Goal: Task Accomplishment & Management: Complete application form

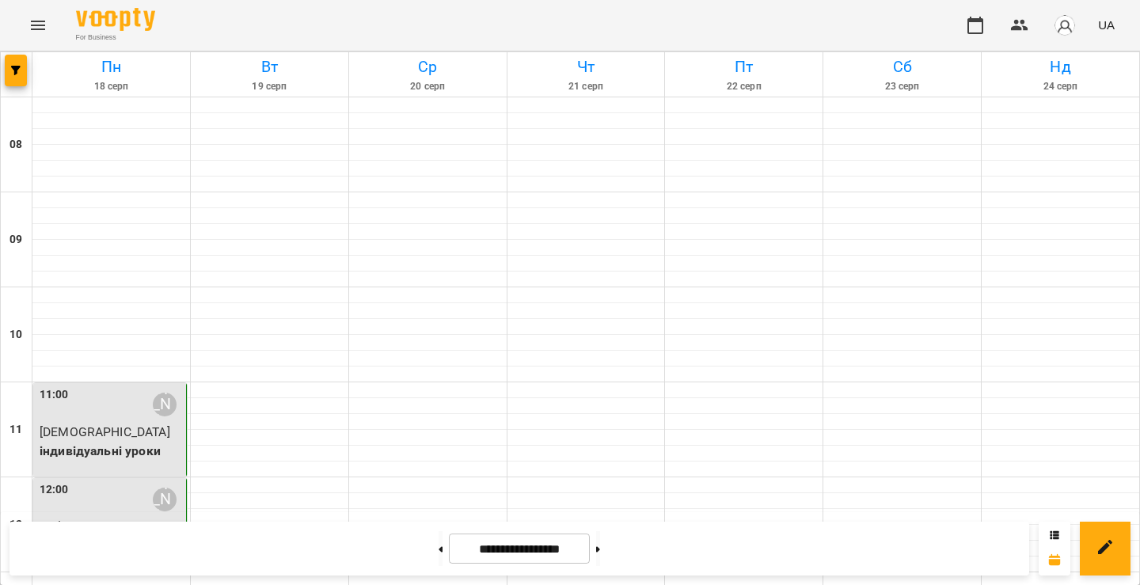
scroll to position [184, 0]
click at [1056, 477] on div at bounding box center [1060, 485] width 158 height 16
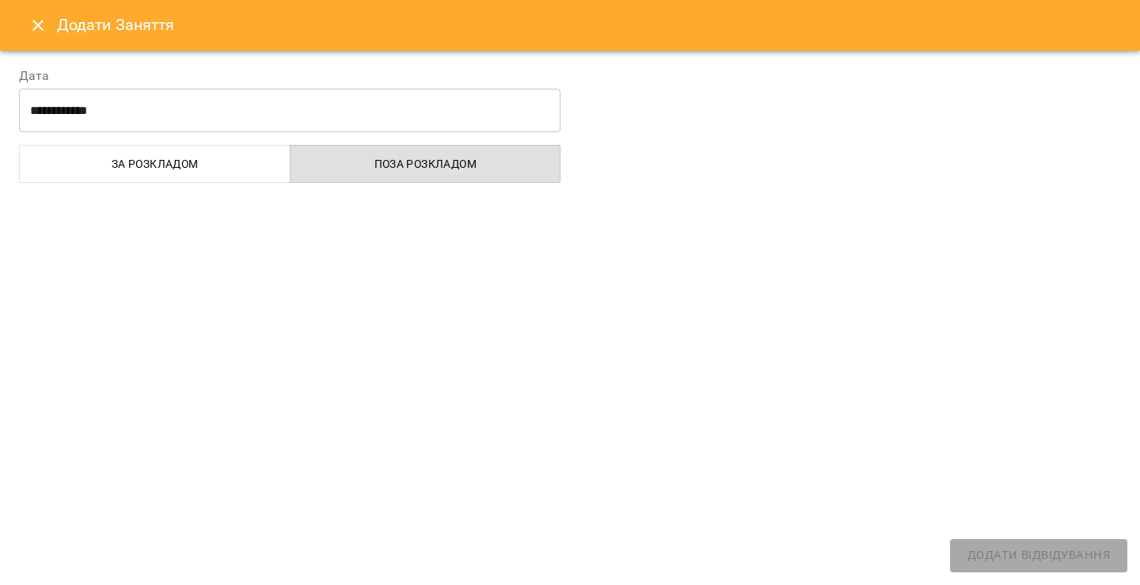
select select "**********"
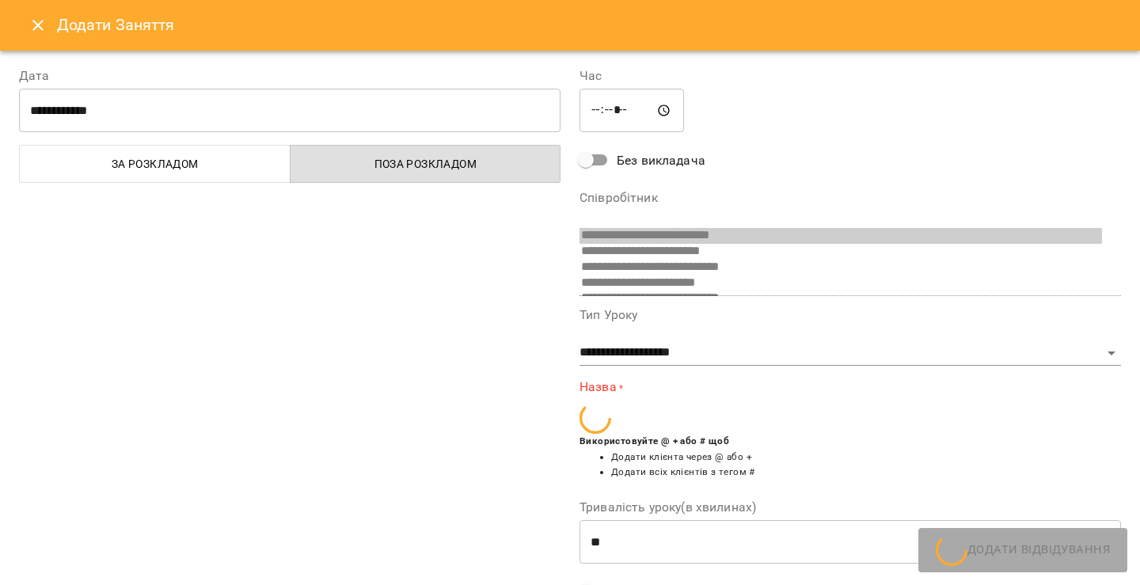
scroll to position [57, 0]
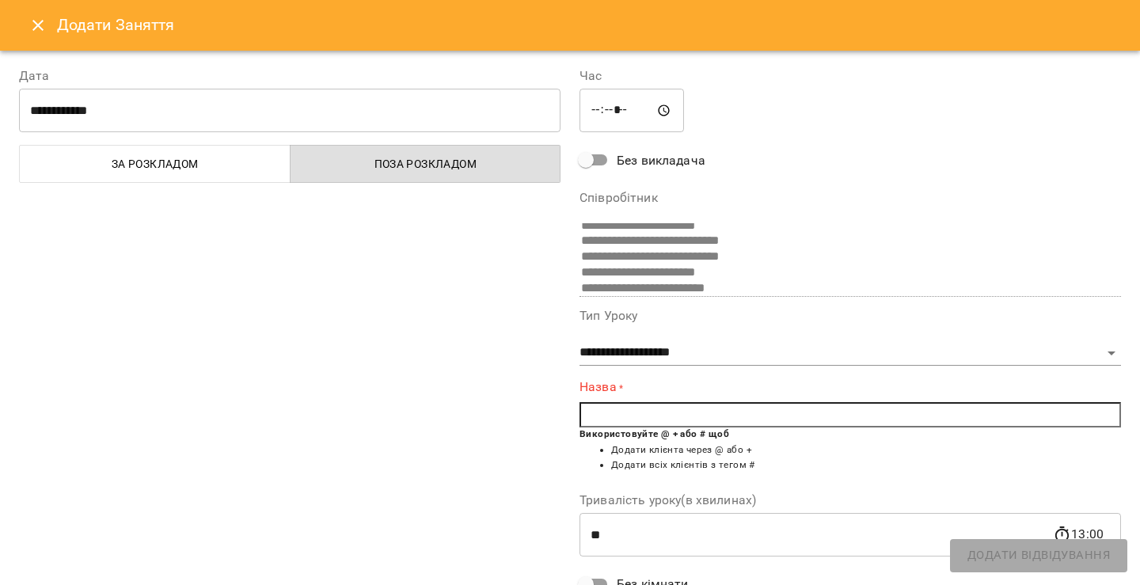
click at [814, 418] on input "text" at bounding box center [849, 414] width 541 height 25
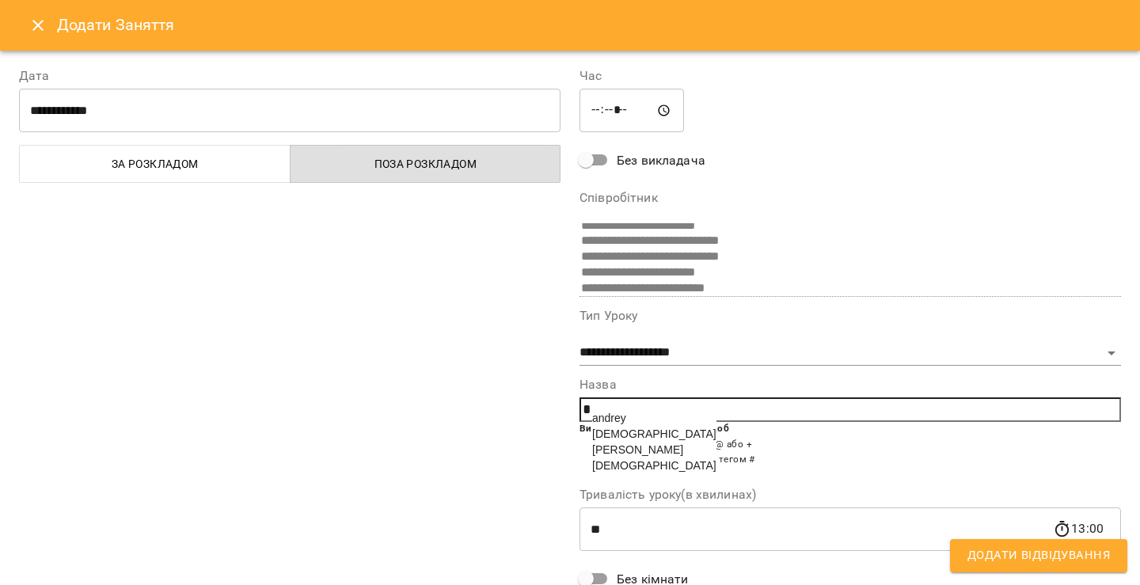
click at [640, 455] on span "[PERSON_NAME]" at bounding box center [637, 449] width 91 height 13
type input "********"
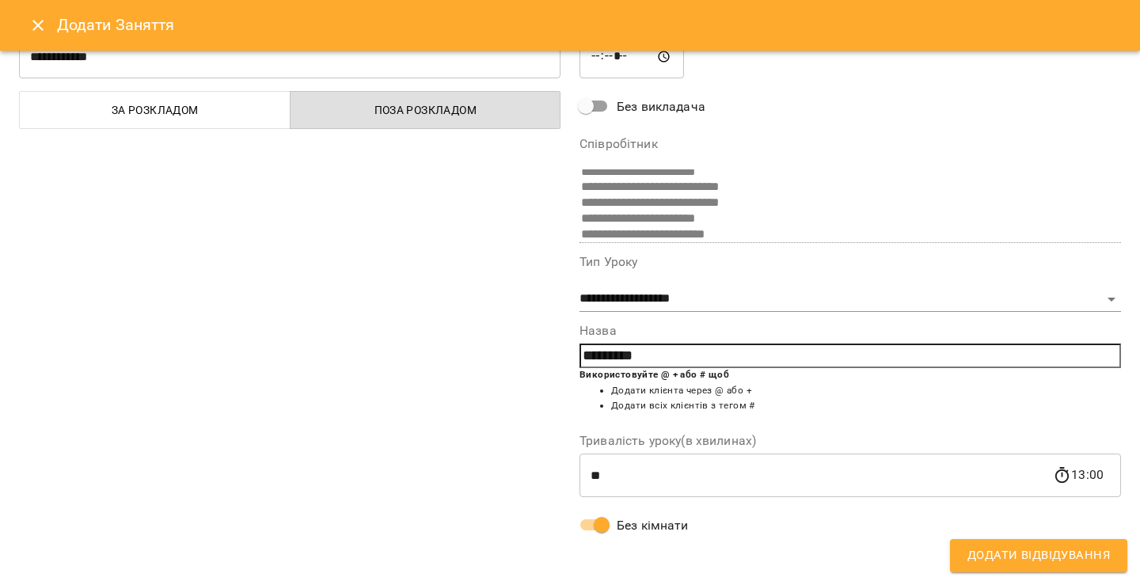
scroll to position [54, 0]
click at [989, 560] on span "Додати Відвідування" at bounding box center [1038, 555] width 142 height 21
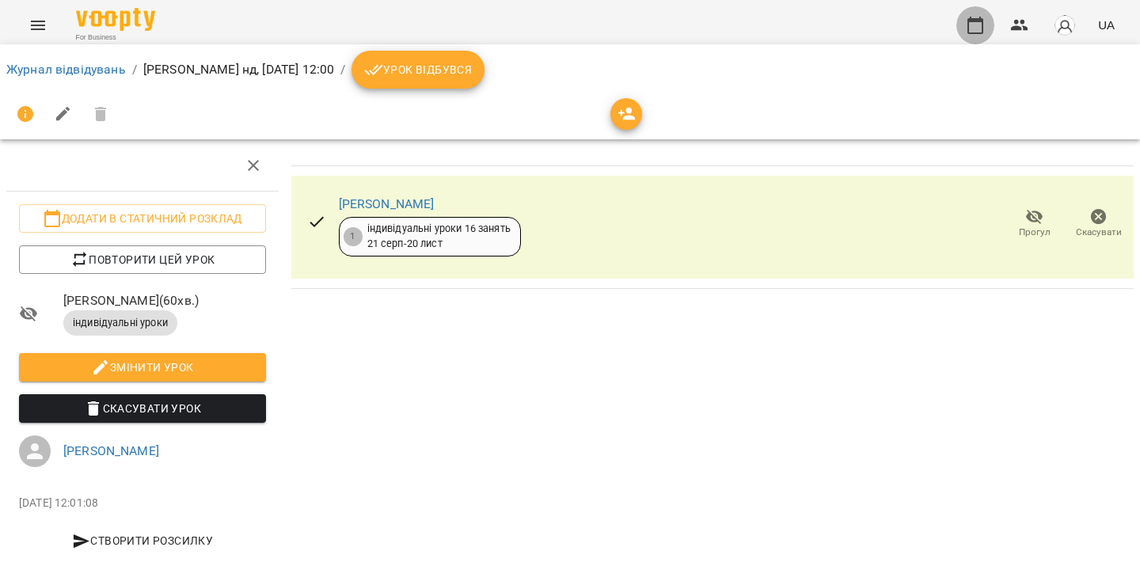
click at [968, 26] on icon "button" at bounding box center [975, 25] width 16 height 17
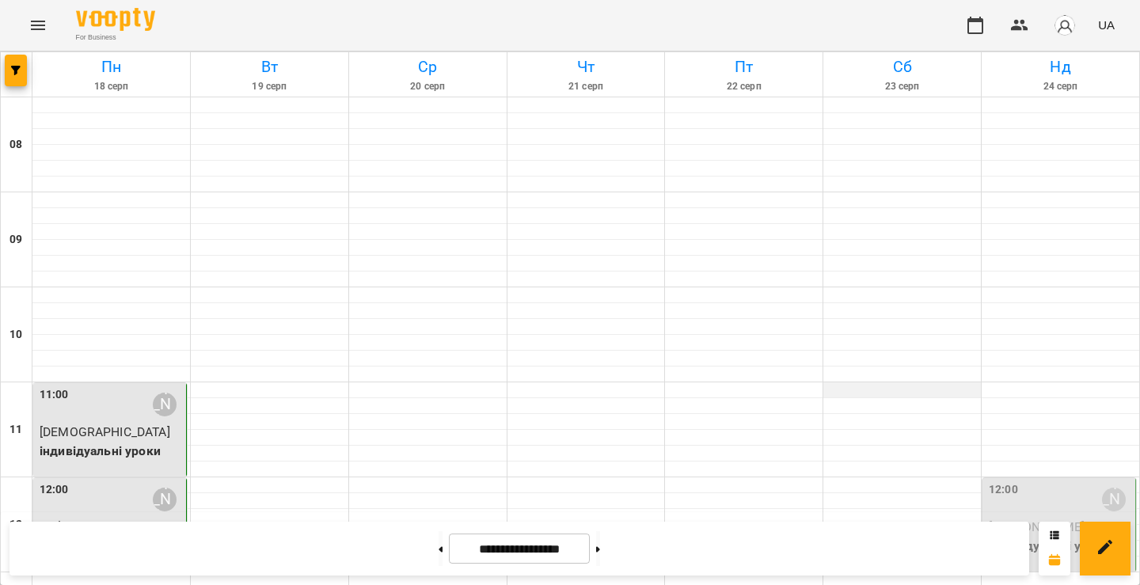
scroll to position [197, 0]
click at [1050, 518] on p "[PERSON_NAME]" at bounding box center [1060, 527] width 143 height 19
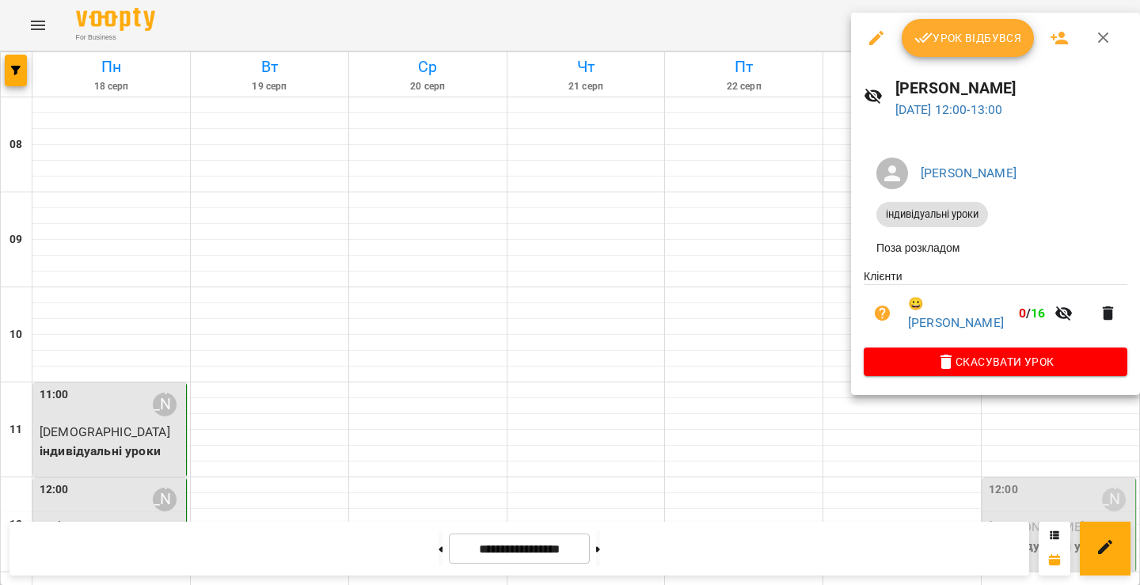
click at [1095, 30] on icon "button" at bounding box center [1103, 37] width 19 height 19
